Goal: Information Seeking & Learning: Learn about a topic

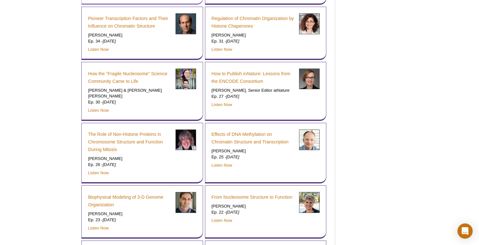
scroll to position [931, 0]
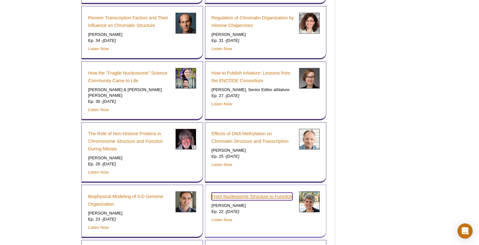
click at [258, 193] on link "From Nucleosome Structure to Function" at bounding box center [252, 196] width 81 height 8
click at [264, 192] on link "From Nucleosome Structure to Function" at bounding box center [252, 196] width 81 height 8
click at [271, 192] on link "From Nucleosome Structure to Function" at bounding box center [252, 196] width 81 height 8
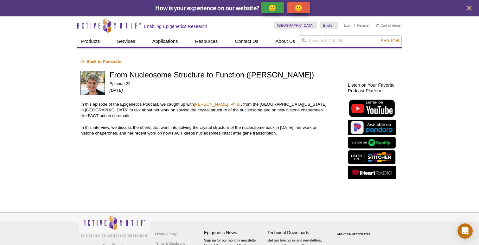
drag, startPoint x: 194, startPoint y: 104, endPoint x: 233, endPoint y: 105, distance: 38.7
click at [233, 105] on p "In this episode of the Epigenetics Podcast, we caught up with Karolin Luger, Ph…" at bounding box center [205, 109] width 248 height 17
click at [198, 105] on link "Karolin Luger, Ph.D." at bounding box center [217, 104] width 47 height 5
